Goal: Task Accomplishment & Management: Manage account settings

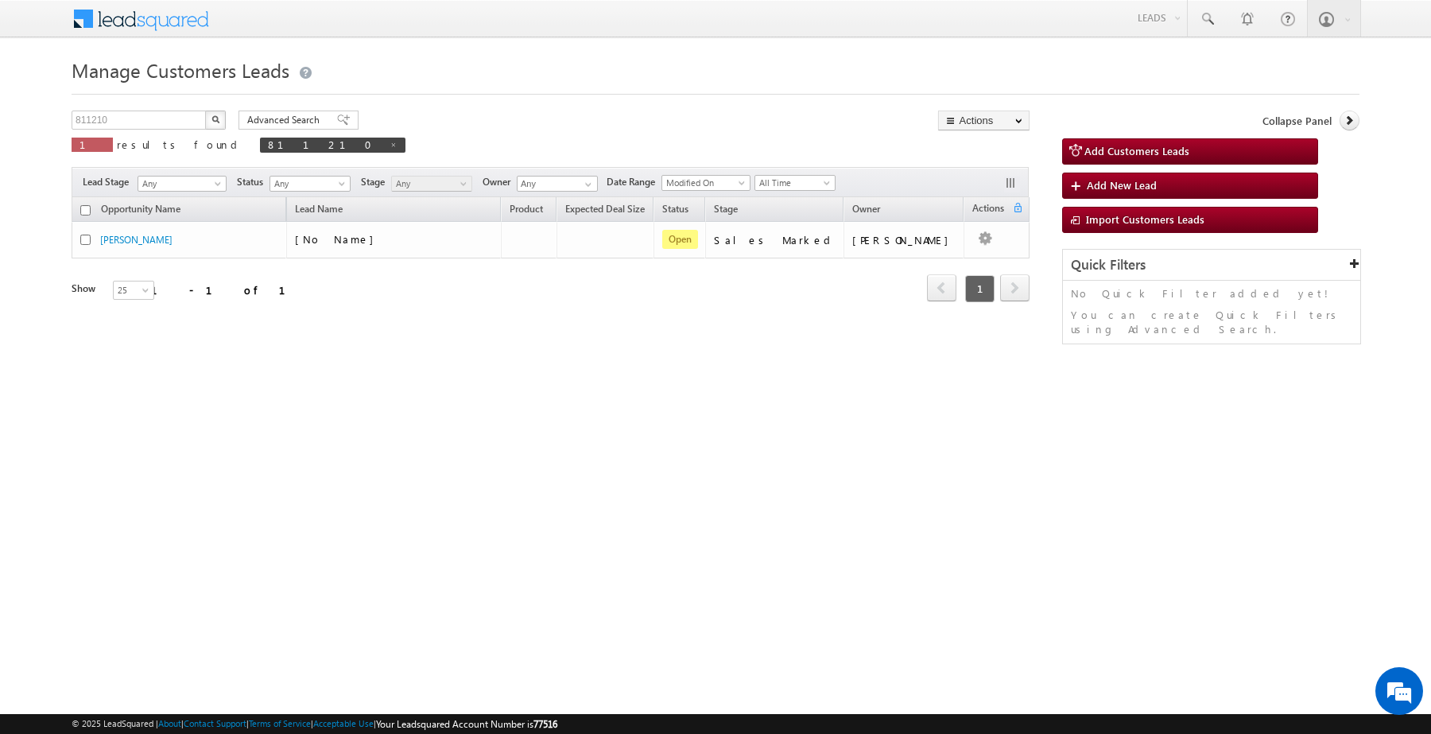
click at [260, 144] on span "811210" at bounding box center [333, 145] width 146 height 15
click at [390, 144] on span at bounding box center [394, 145] width 8 height 8
type input "Search Customers Leads"
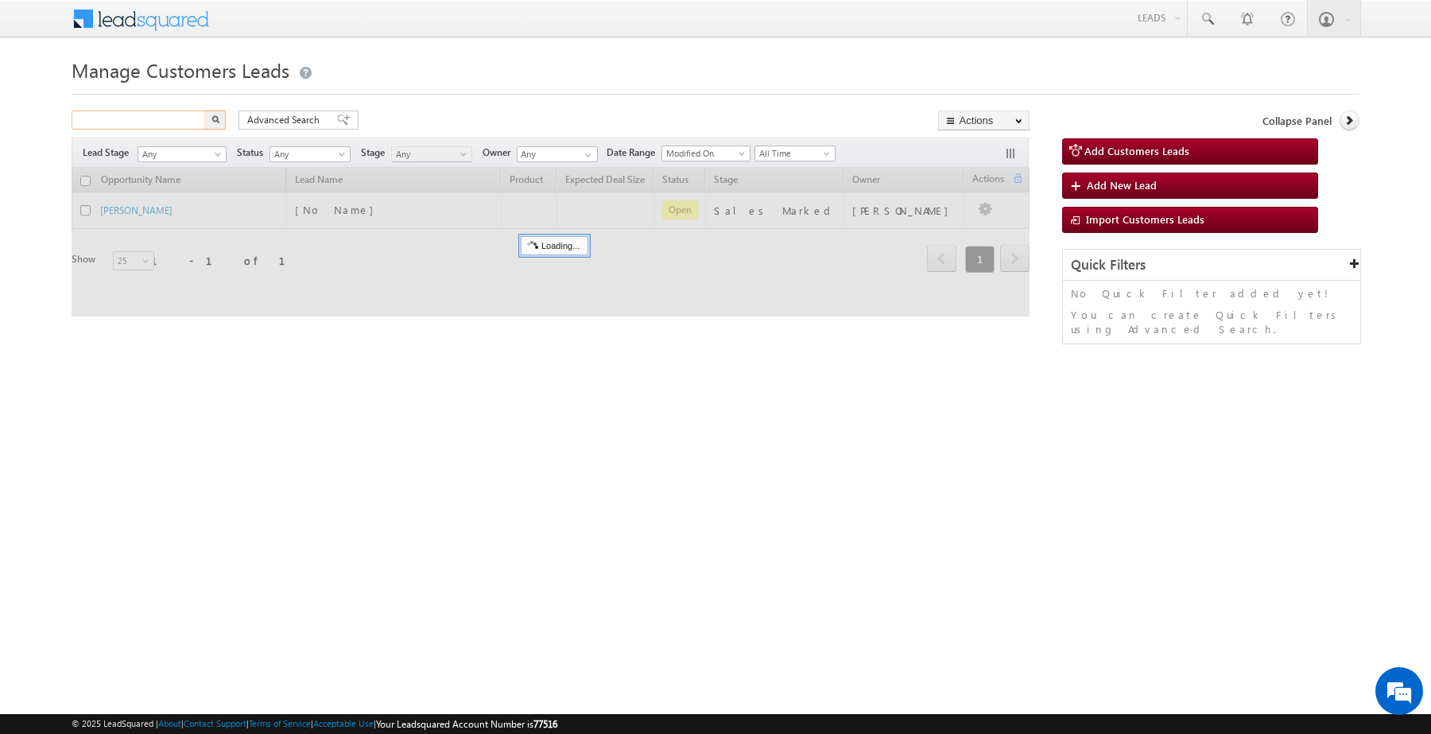
drag, startPoint x: 156, startPoint y: 115, endPoint x: 173, endPoint y: 116, distance: 16.7
click at [156, 115] on input "text" at bounding box center [140, 120] width 136 height 19
paste input "853003"
type input "853003"
click at [205, 111] on button "button" at bounding box center [215, 120] width 21 height 19
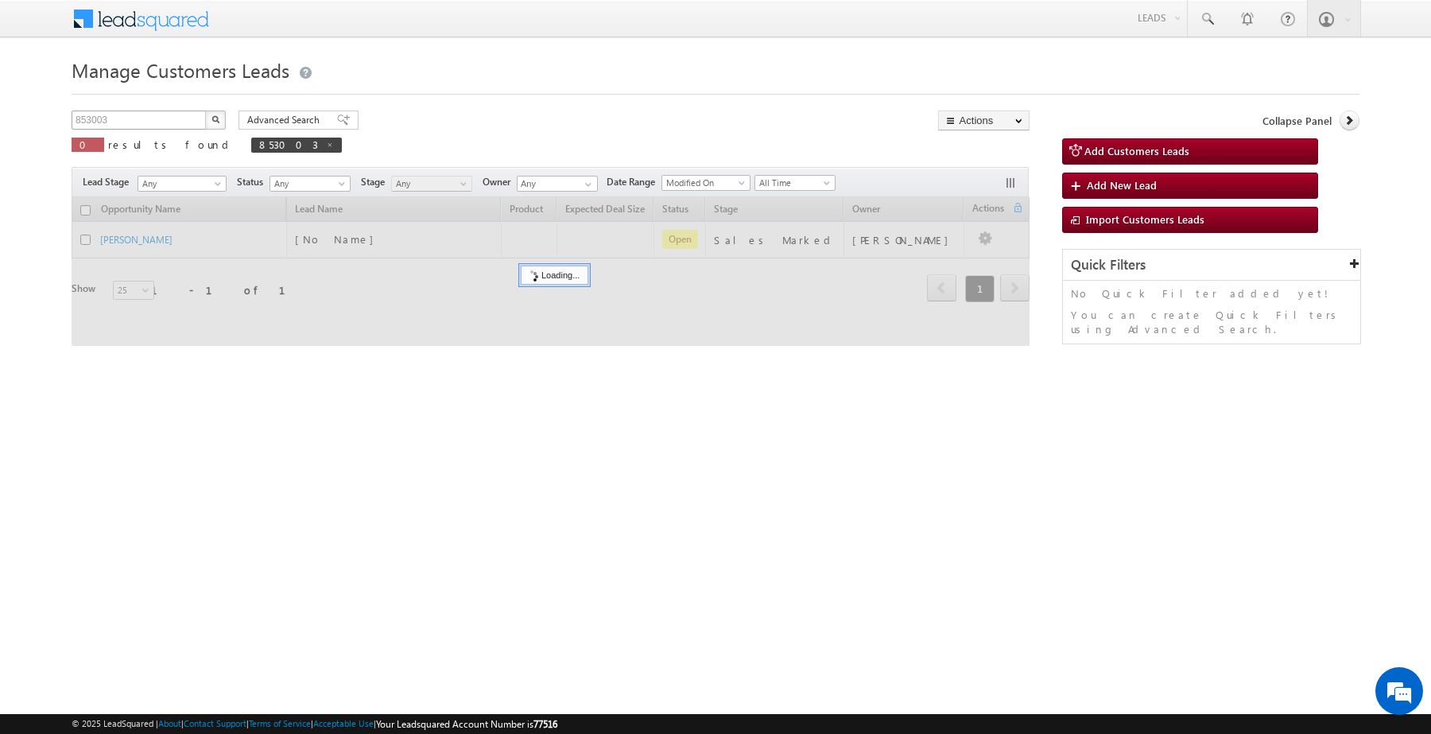
click at [205, 111] on button "button" at bounding box center [215, 120] width 21 height 19
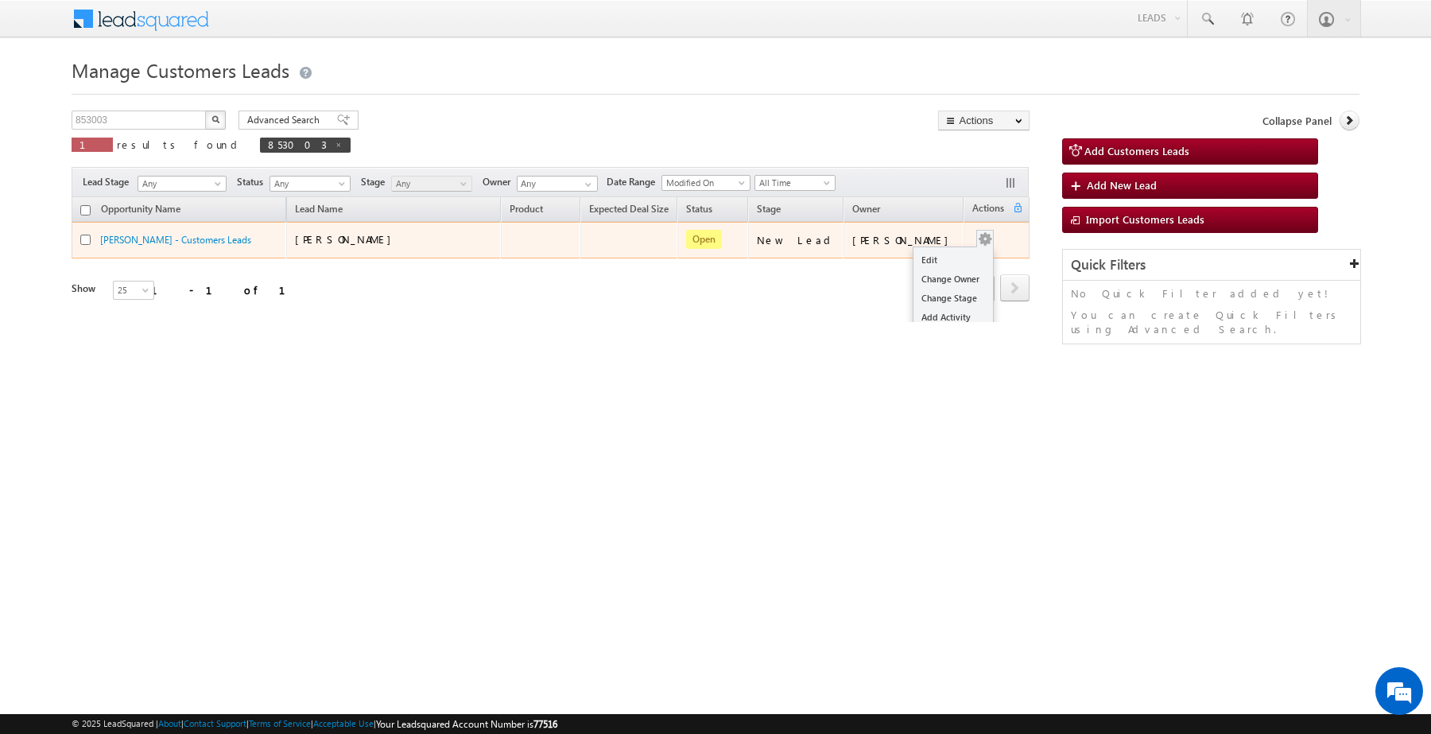
click at [978, 243] on span at bounding box center [985, 238] width 17 height 17
click at [934, 258] on link "Edit" at bounding box center [954, 259] width 80 height 19
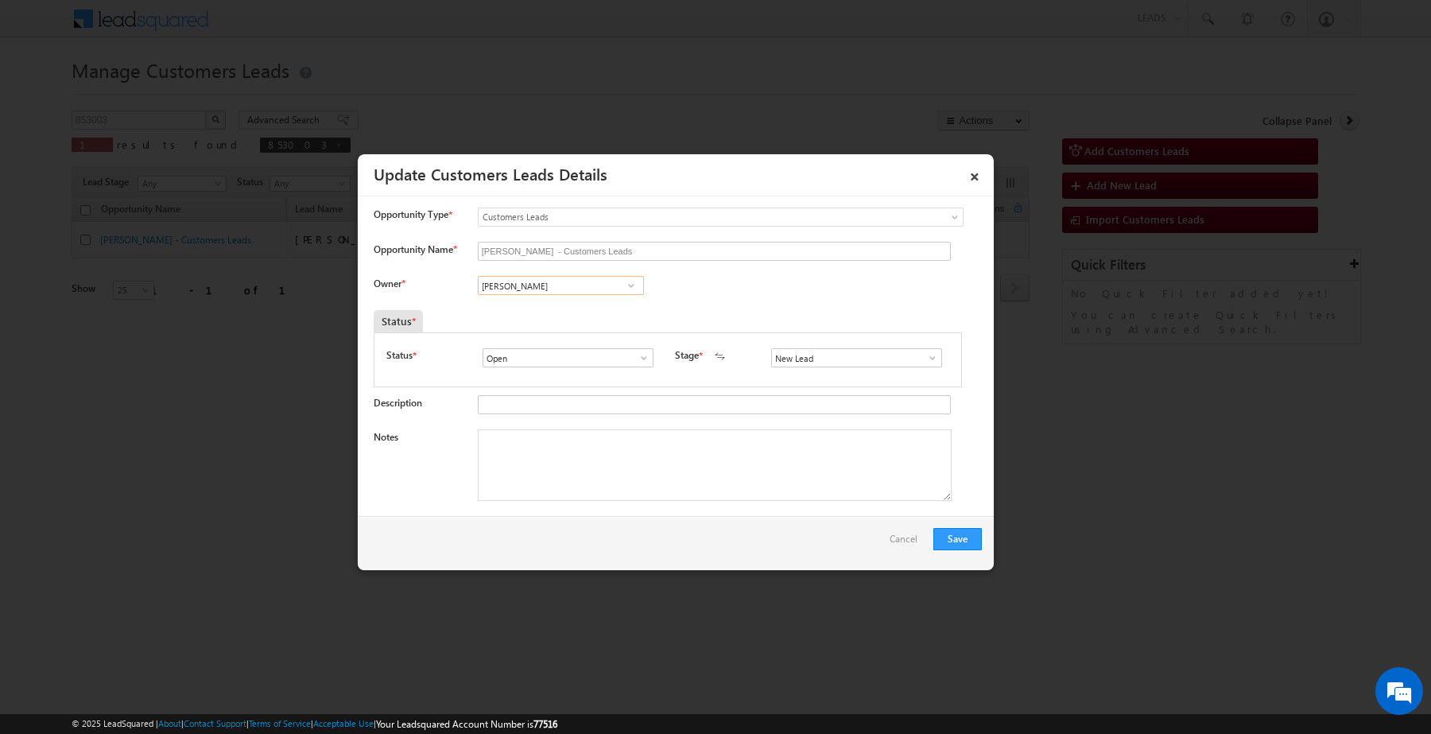
click at [581, 292] on input "[PERSON_NAME]" at bounding box center [561, 285] width 166 height 19
click at [636, 291] on span at bounding box center [631, 285] width 16 height 13
click at [636, 290] on span at bounding box center [631, 285] width 16 height 13
click at [632, 288] on span at bounding box center [631, 285] width 16 height 13
type input "d"
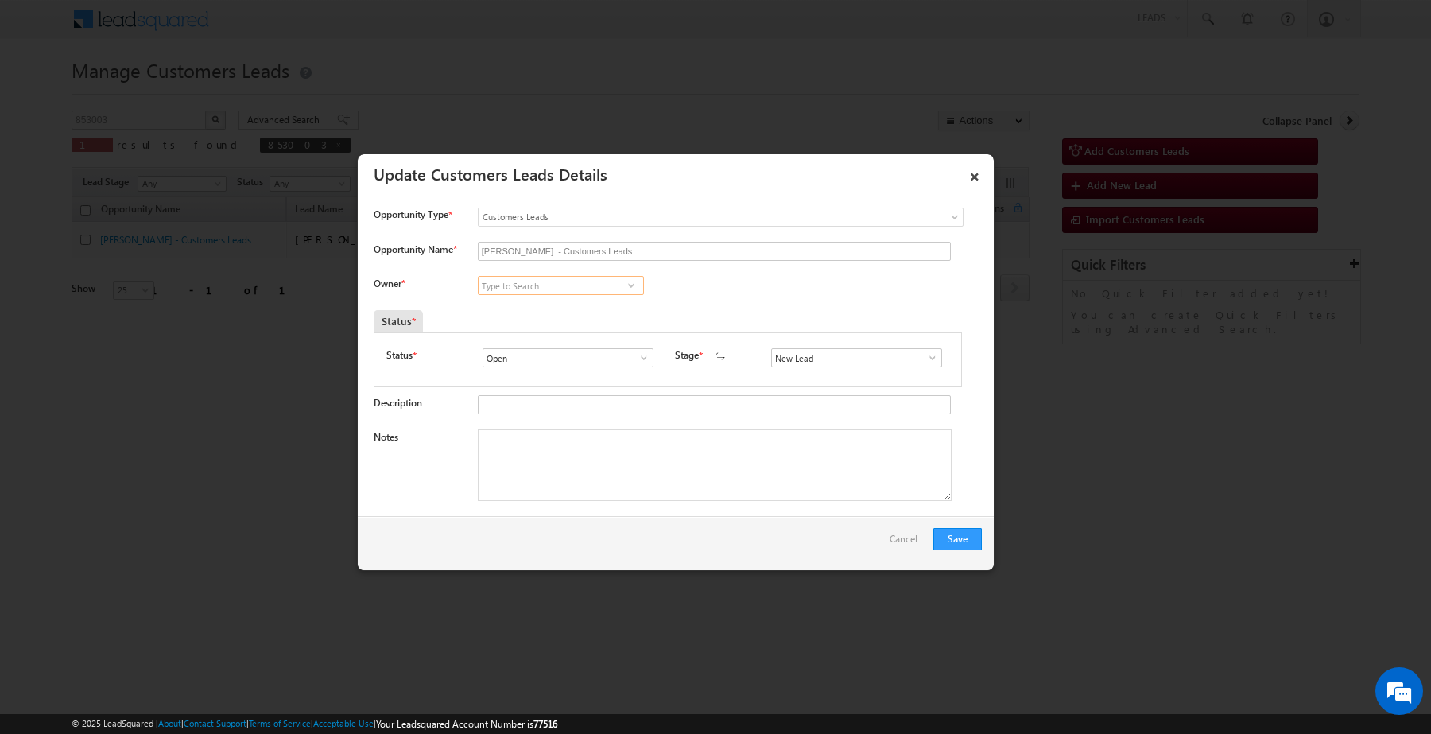
paste input "Devesh Kumar Srivastav"
click at [559, 310] on link "Devesh Srivastav devesh.srivastava@sgrlimited.in" at bounding box center [561, 310] width 166 height 30
type input "[PERSON_NAME]"
click at [824, 364] on input "New Lead" at bounding box center [856, 357] width 171 height 19
drag, startPoint x: 811, startPoint y: 380, endPoint x: 811, endPoint y: 394, distance: 13.5
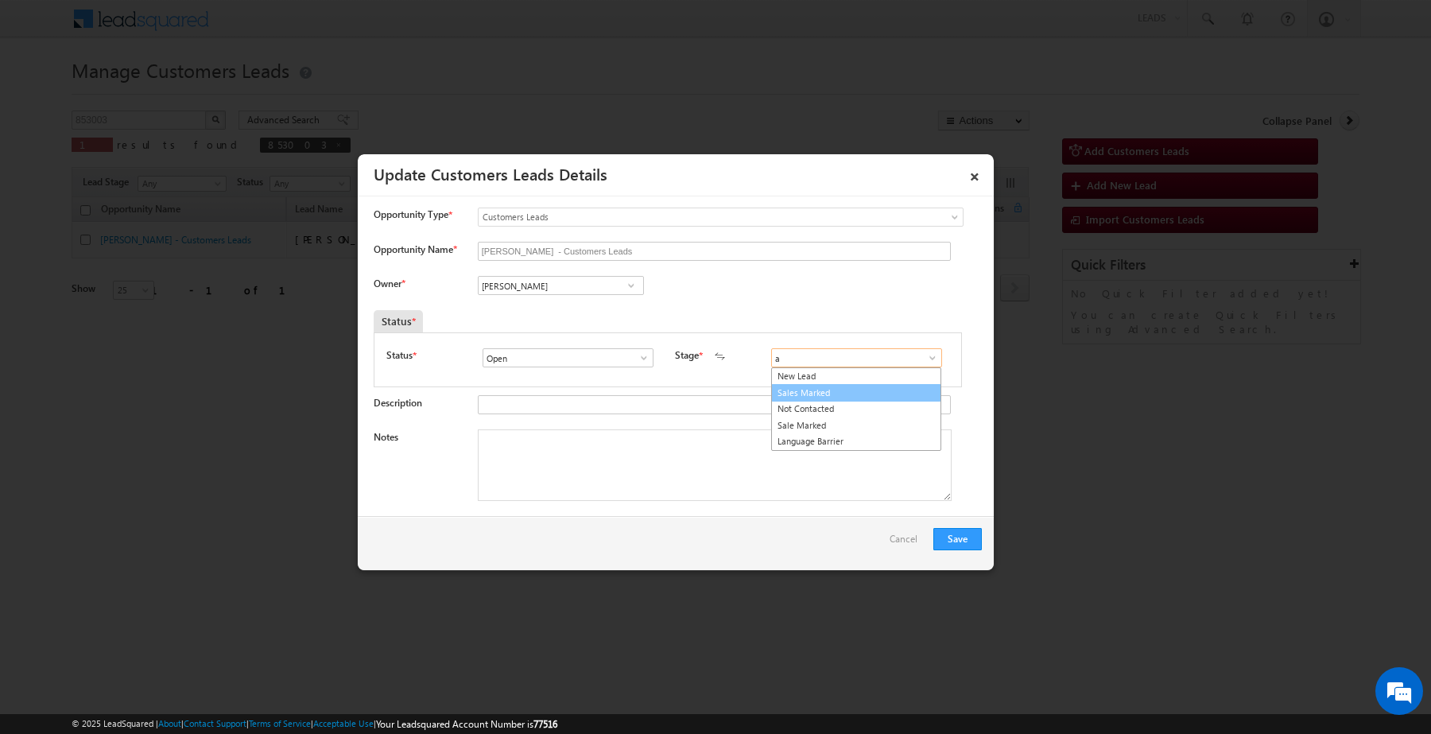
click at [811, 394] on ul "New Lead Sales Marked Not Contacted Sale Marked Language Barrier" at bounding box center [856, 408] width 170 height 83
click at [811, 394] on link "Sales Marked" at bounding box center [856, 393] width 170 height 18
type input "Sales Marked"
click at [588, 464] on textarea "Notes" at bounding box center [715, 465] width 474 height 72
paste textarea "[PERSON_NAME] /Construction/ Salaried / income 1 lakh min / Currently EMI 10k /…"
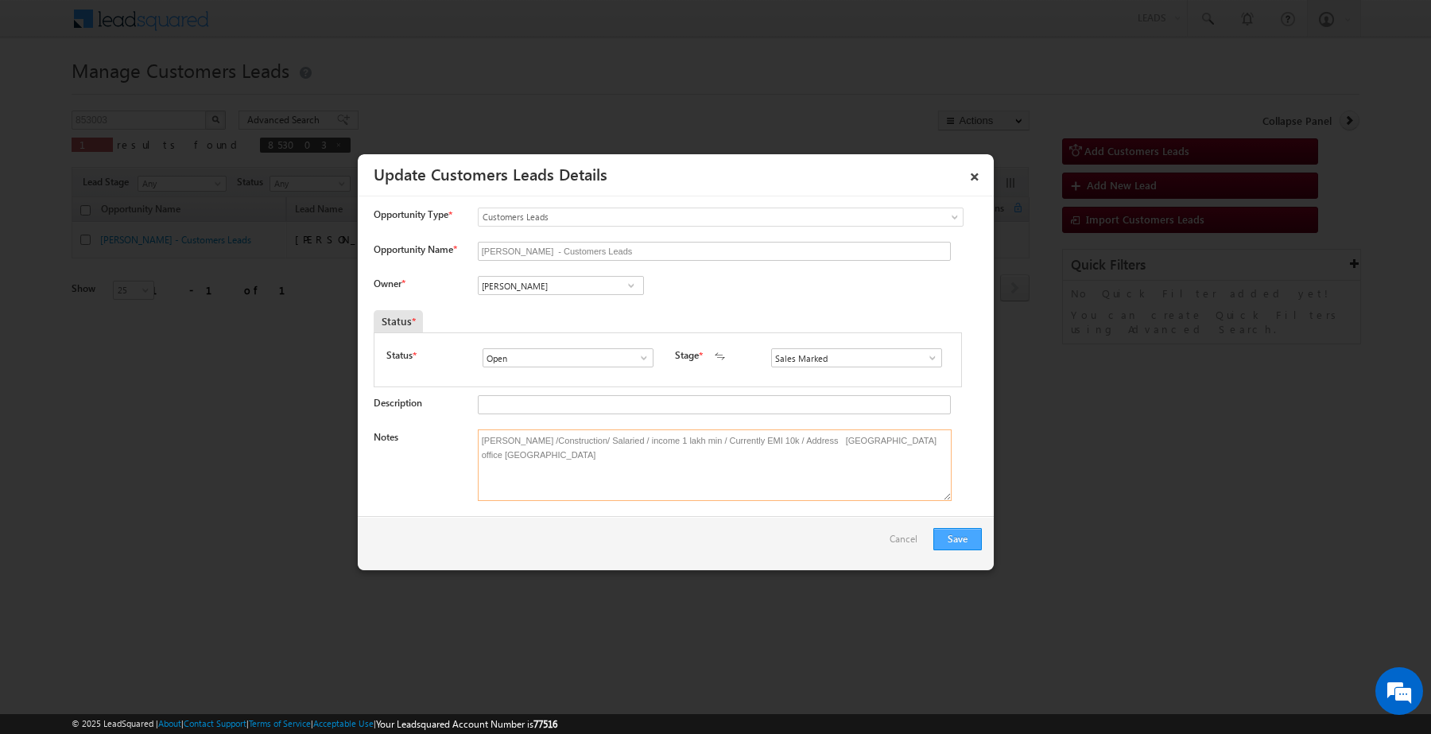
type textarea "[PERSON_NAME] /Construction/ Salaried / income 1 lakh min / Currently EMI 10k /…"
click at [971, 542] on button "Save" at bounding box center [958, 539] width 49 height 22
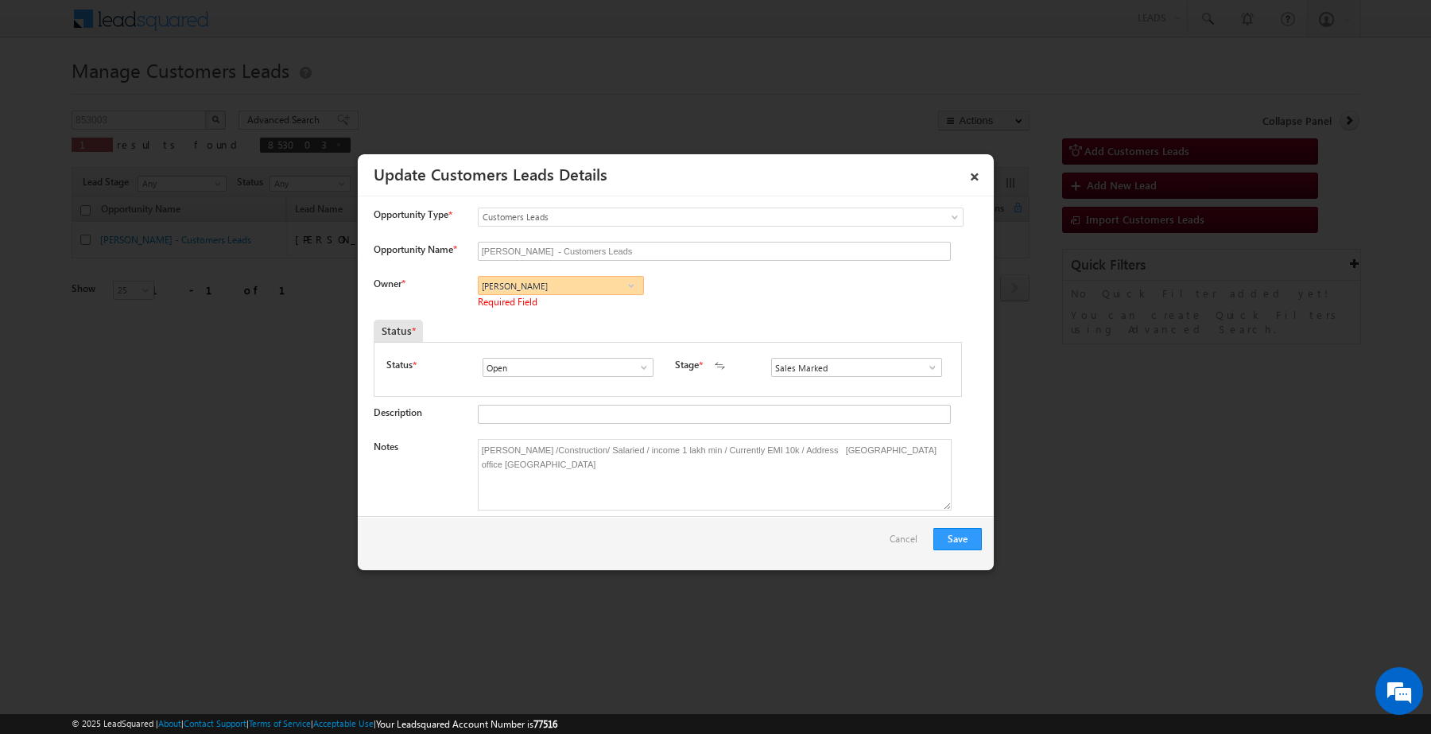
click at [535, 295] on input "[PERSON_NAME]" at bounding box center [561, 285] width 166 height 19
click at [623, 291] on span at bounding box center [631, 285] width 16 height 13
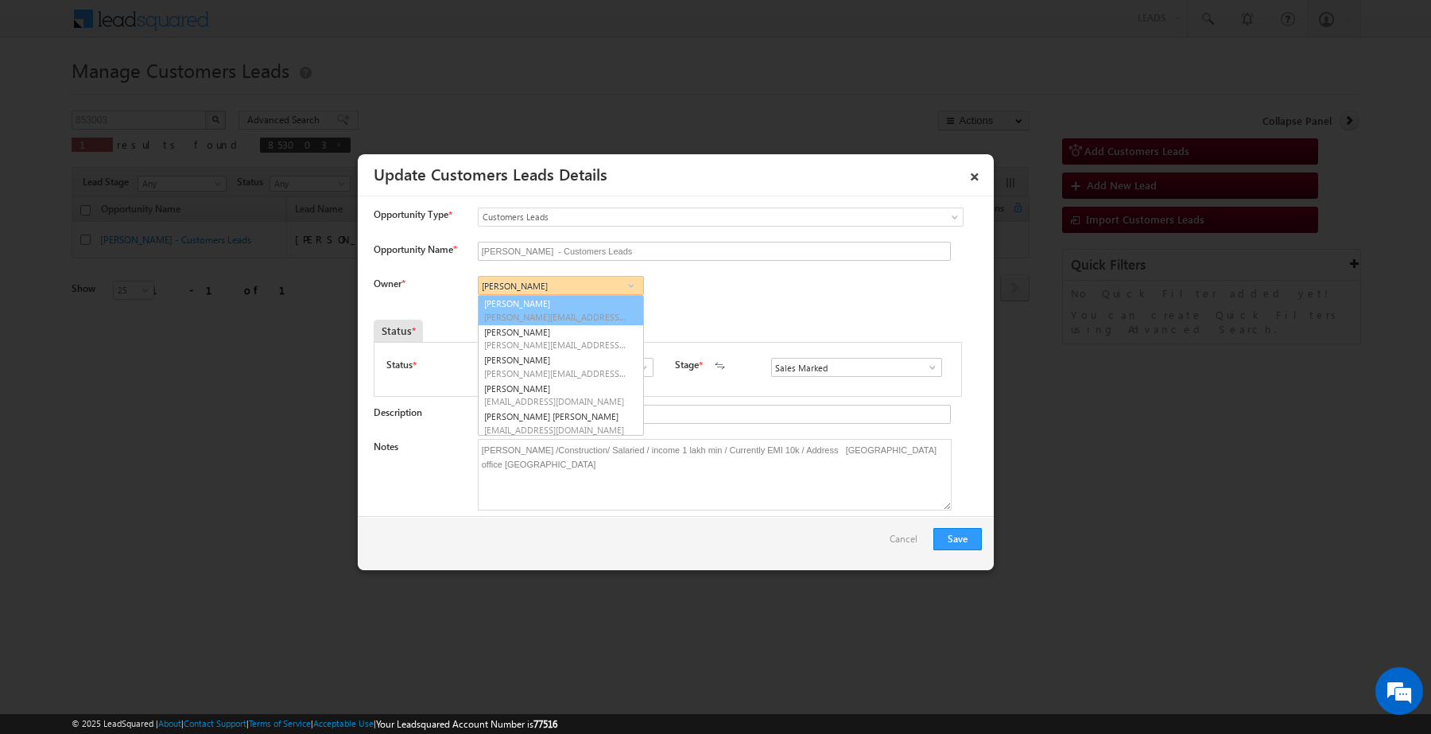
click at [565, 287] on input "[PERSON_NAME]" at bounding box center [561, 285] width 166 height 19
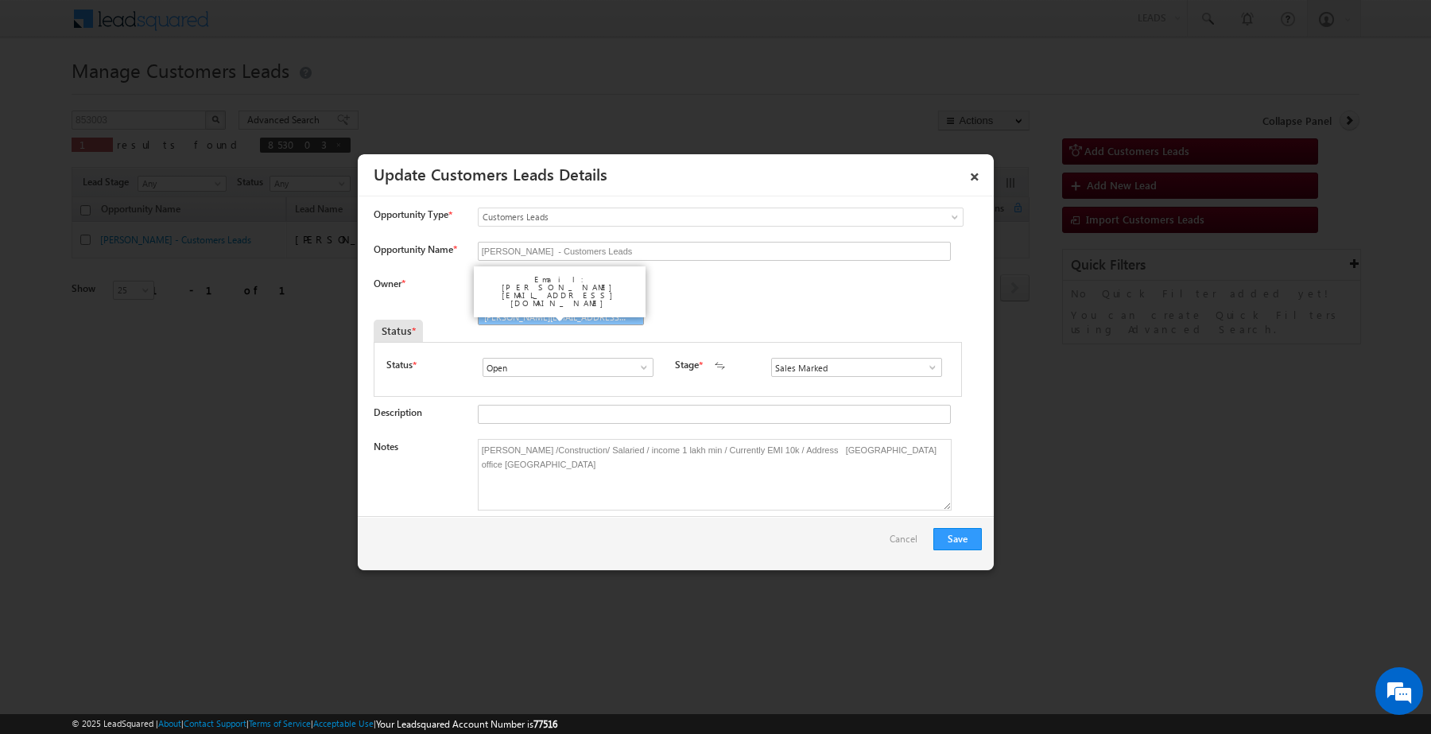
click at [566, 313] on span "[PERSON_NAME][EMAIL_ADDRESS][DOMAIN_NAME]" at bounding box center [555, 317] width 143 height 12
type input "[PERSON_NAME]"
click at [969, 543] on button "Save" at bounding box center [958, 539] width 49 height 22
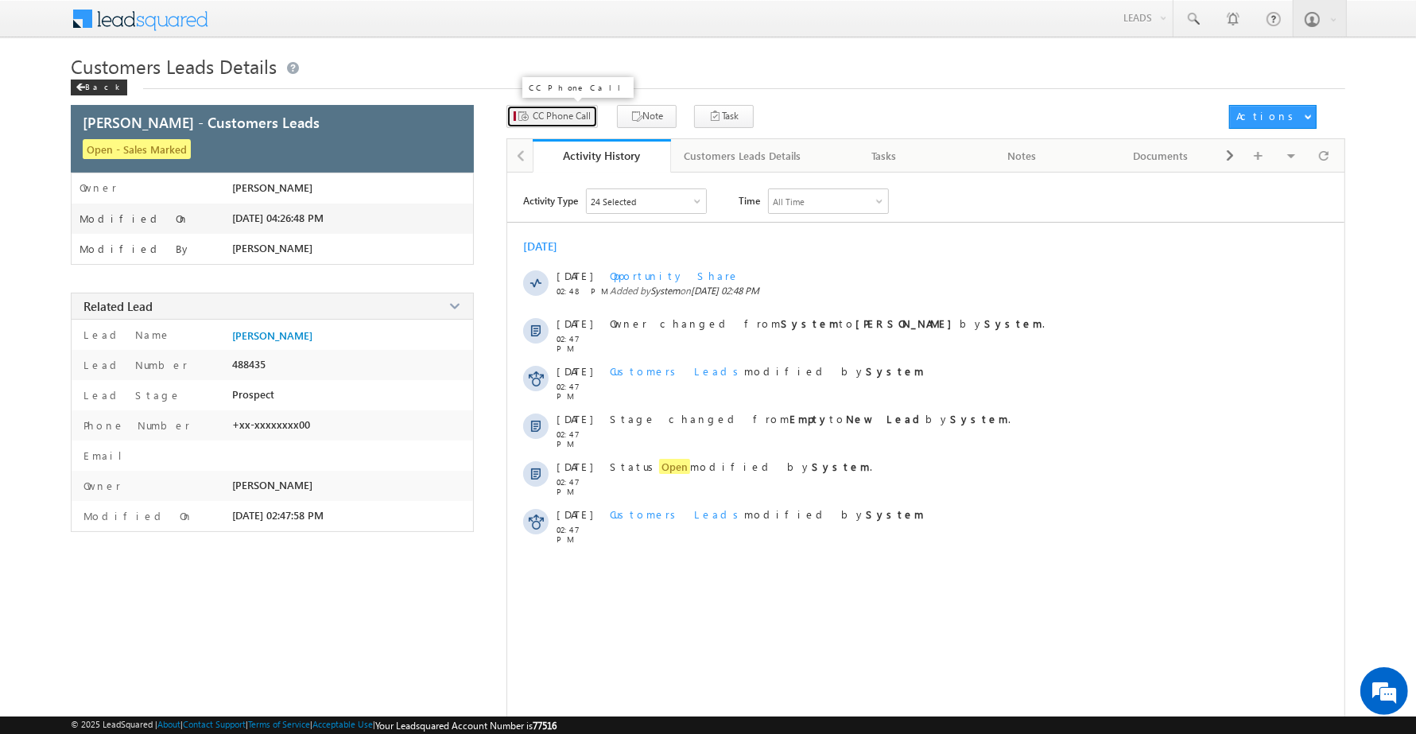
click at [550, 109] on span "CC Phone Call" at bounding box center [562, 116] width 58 height 14
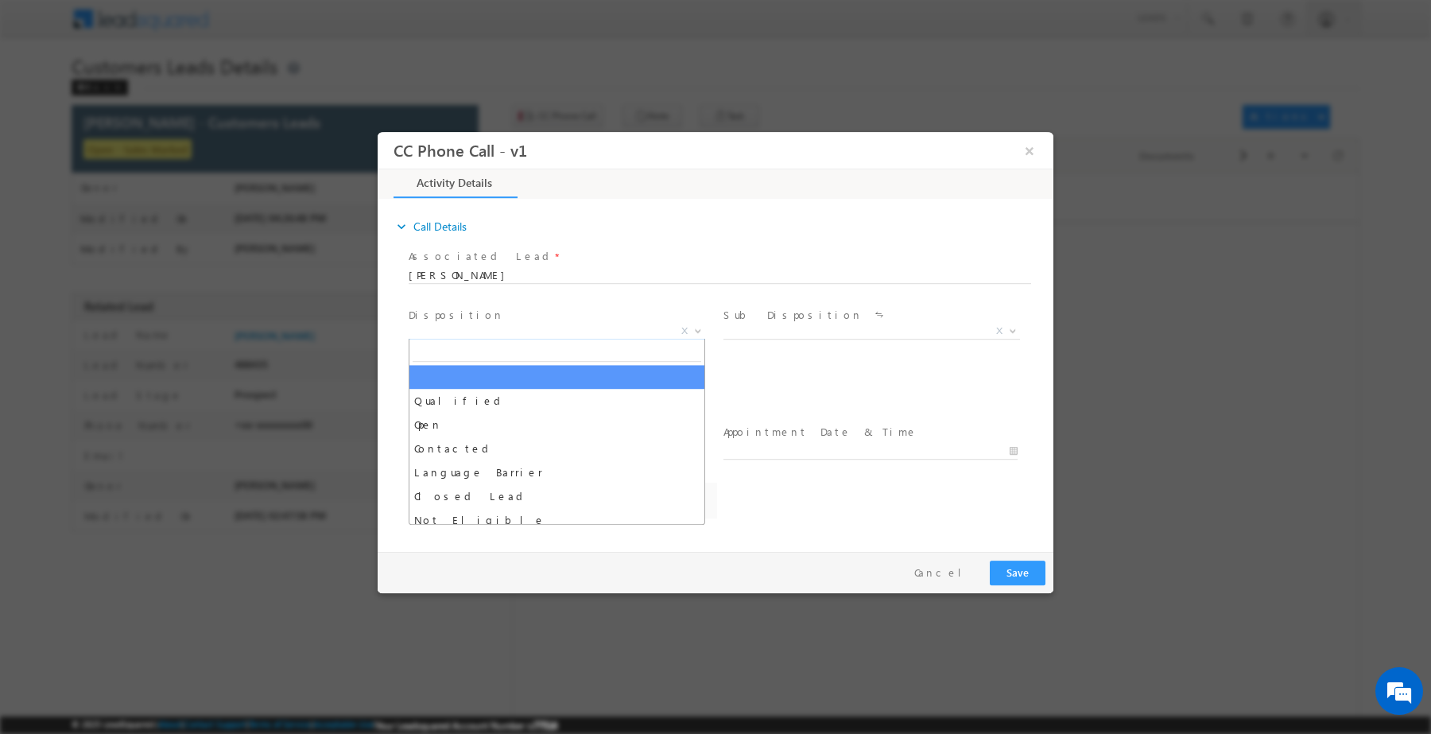
click at [538, 330] on span "X" at bounding box center [557, 331] width 297 height 16
select select "[EMAIL_ADDRESS][DOMAIN_NAME]"
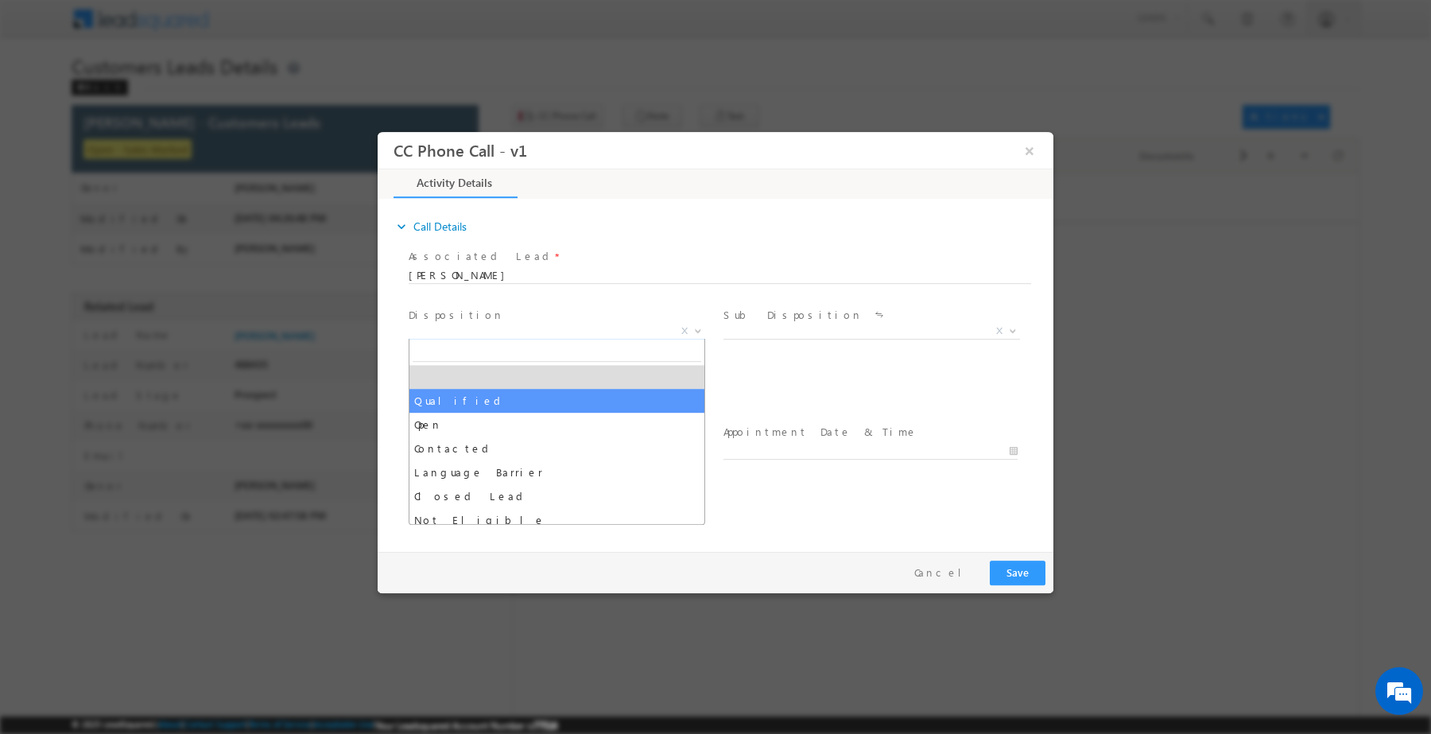
select select "Qualified"
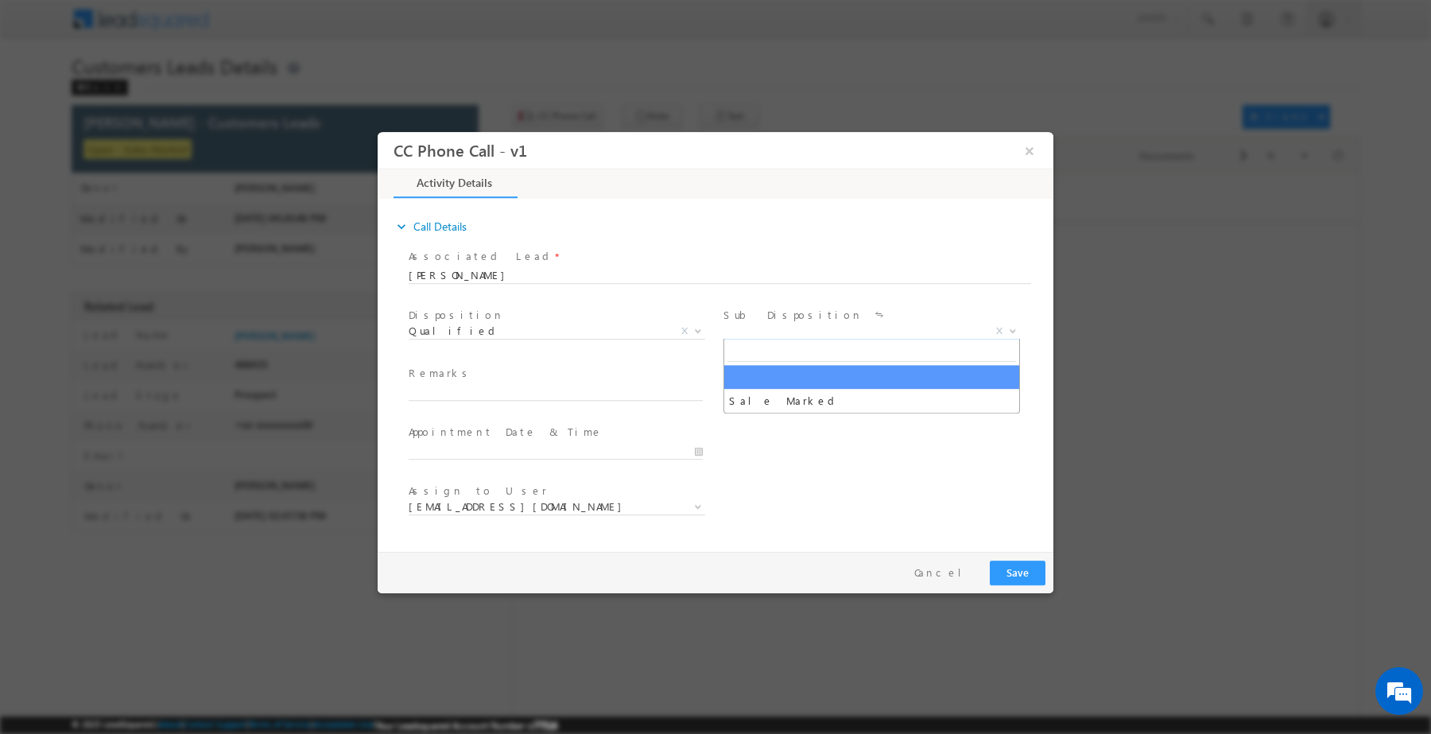
click at [787, 334] on span "X" at bounding box center [872, 331] width 297 height 16
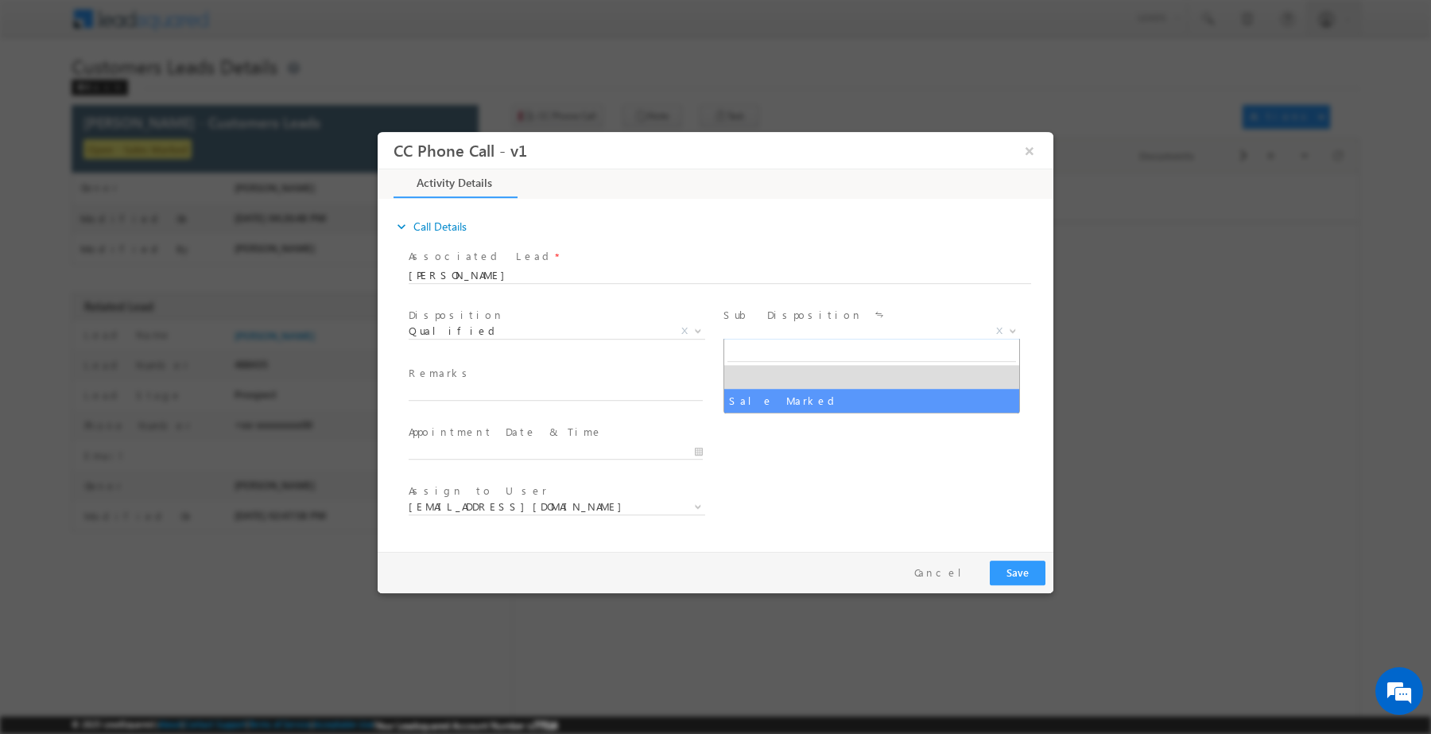
select select "Sale Marked"
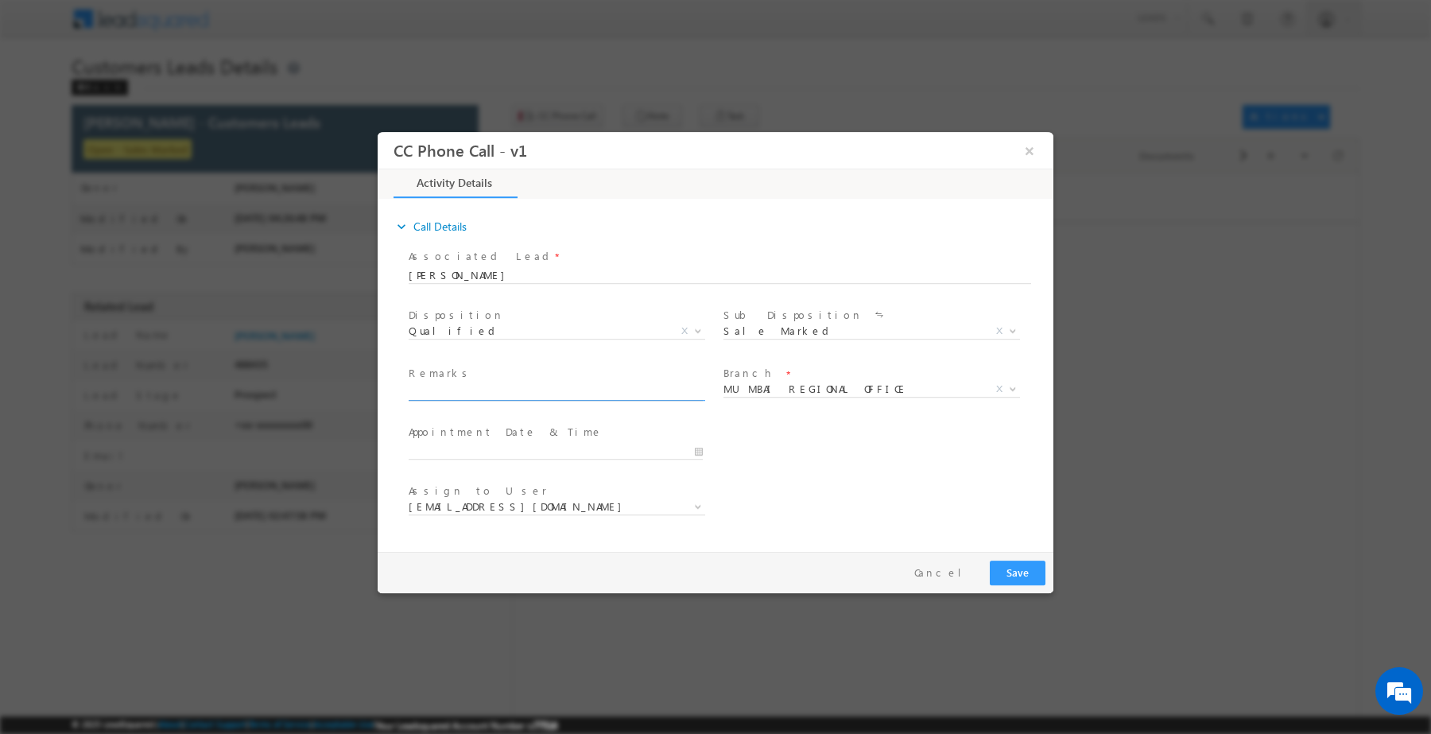
click at [590, 390] on input "text" at bounding box center [556, 392] width 294 height 16
paste input "[PERSON_NAME] /Construction/ Salaried / income 1 lakh min / Currently EMI 10k /…"
type input "[PERSON_NAME] /Construction/ Salaried / income 1 lakh min / Currently EMI 10k /…"
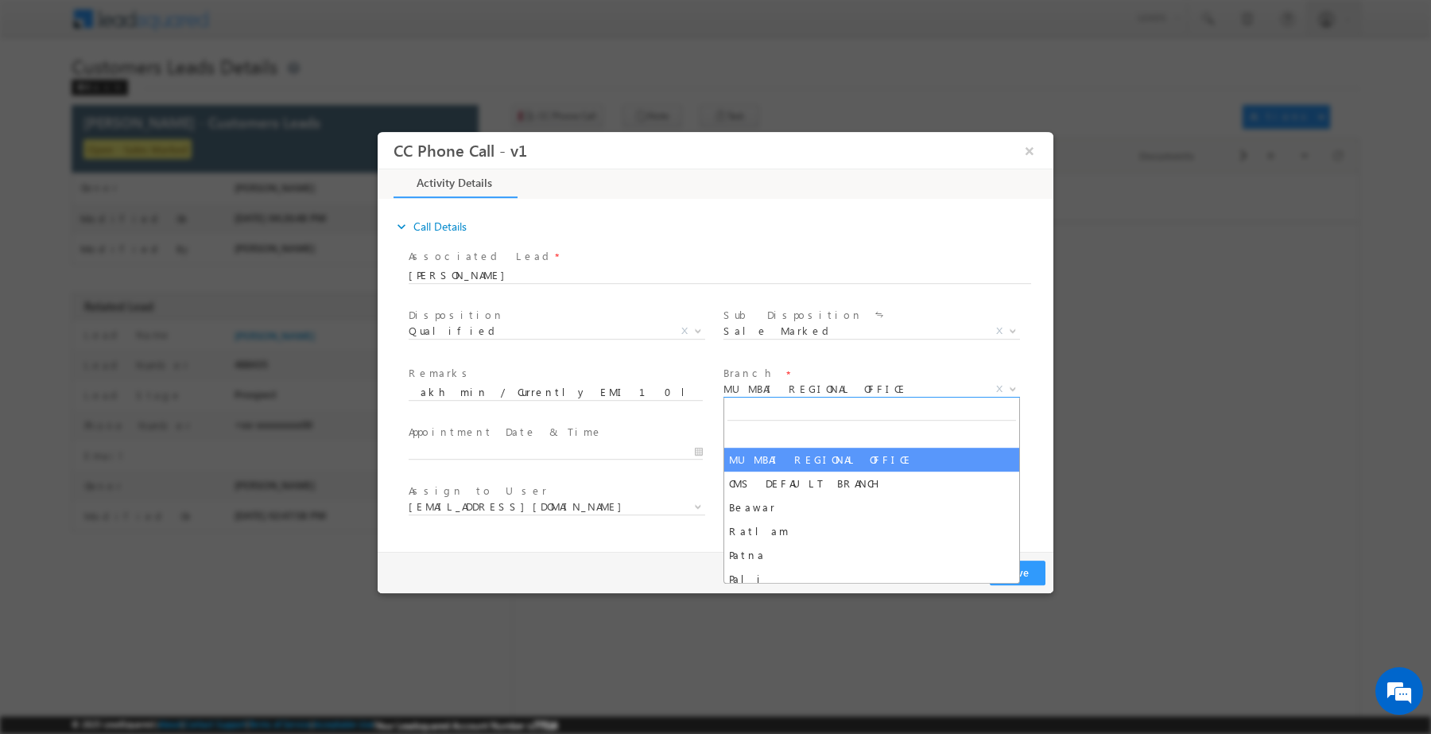
scroll to position [0, 0]
click at [825, 392] on span "MUMBAI REGIONAL OFFICE" at bounding box center [853, 388] width 258 height 14
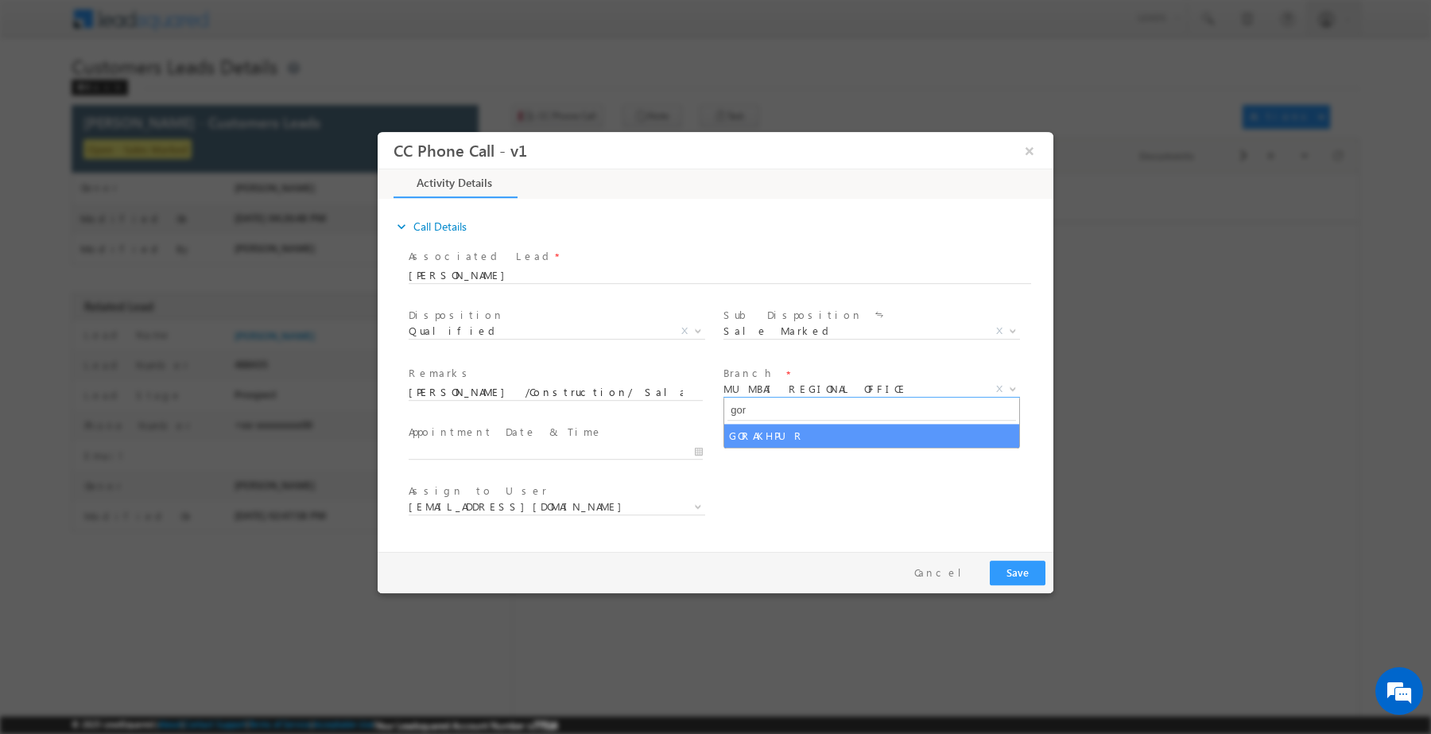
type input "gor"
select select "GORAKHPUR"
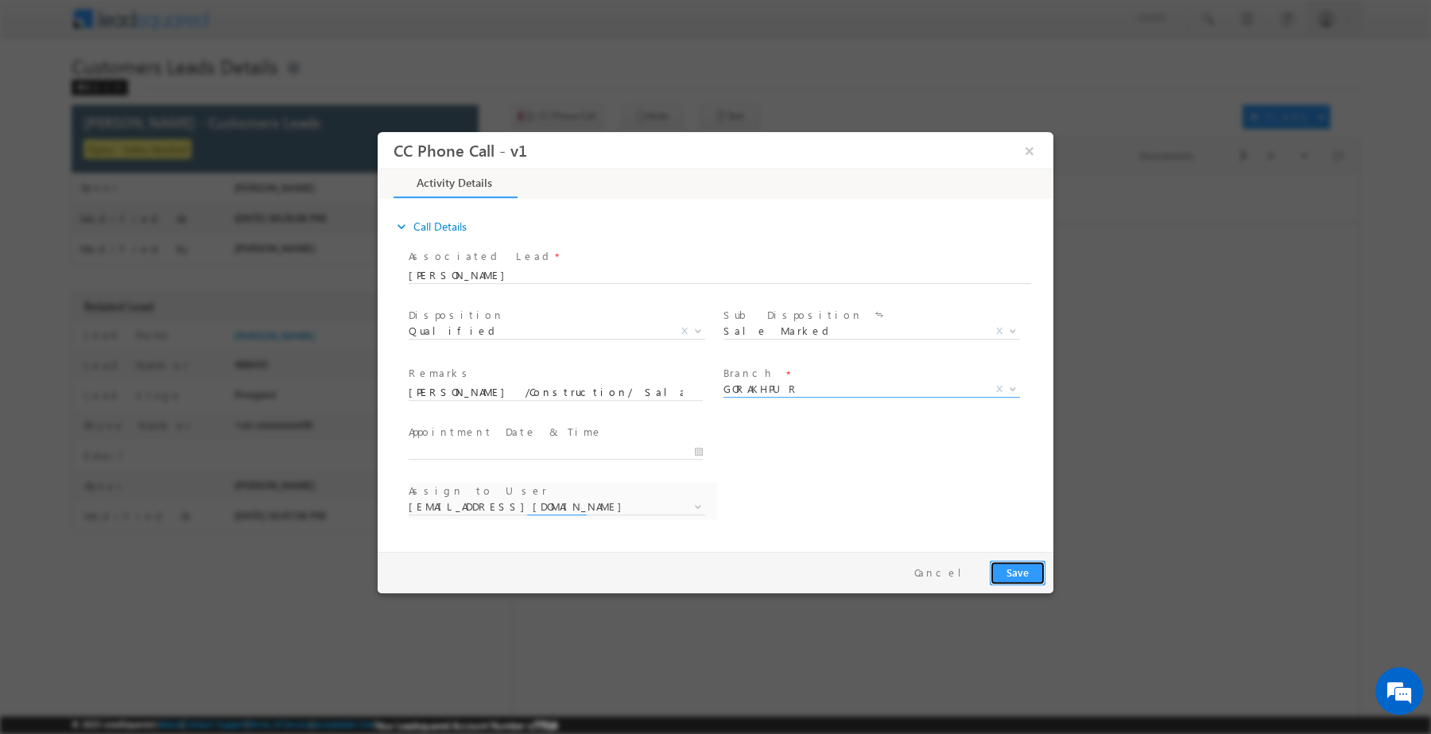
click at [1020, 571] on button "Save" at bounding box center [1018, 572] width 56 height 25
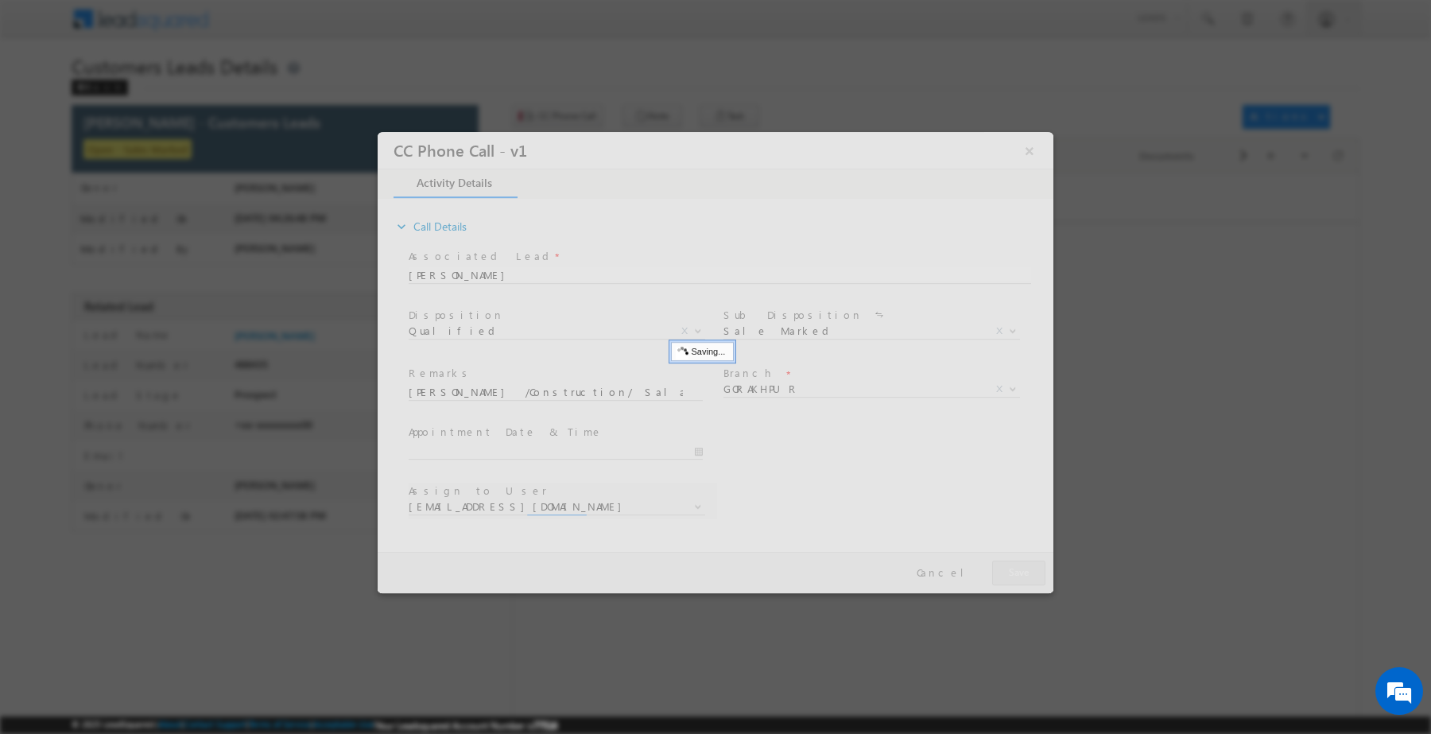
select select "[PERSON_NAME][EMAIL_ADDRESS][DOMAIN_NAME]"
